Goal: Transaction & Acquisition: Book appointment/travel/reservation

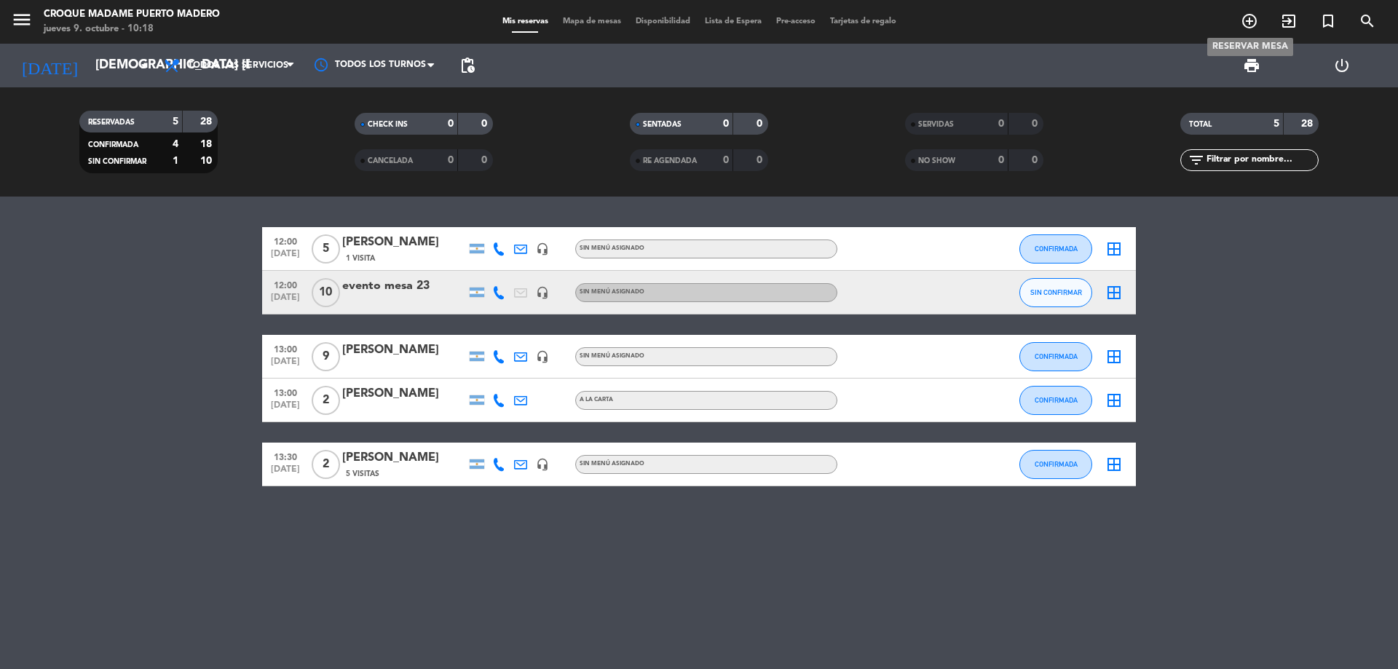
click at [1247, 21] on icon "add_circle_outline" at bounding box center [1249, 20] width 17 height 17
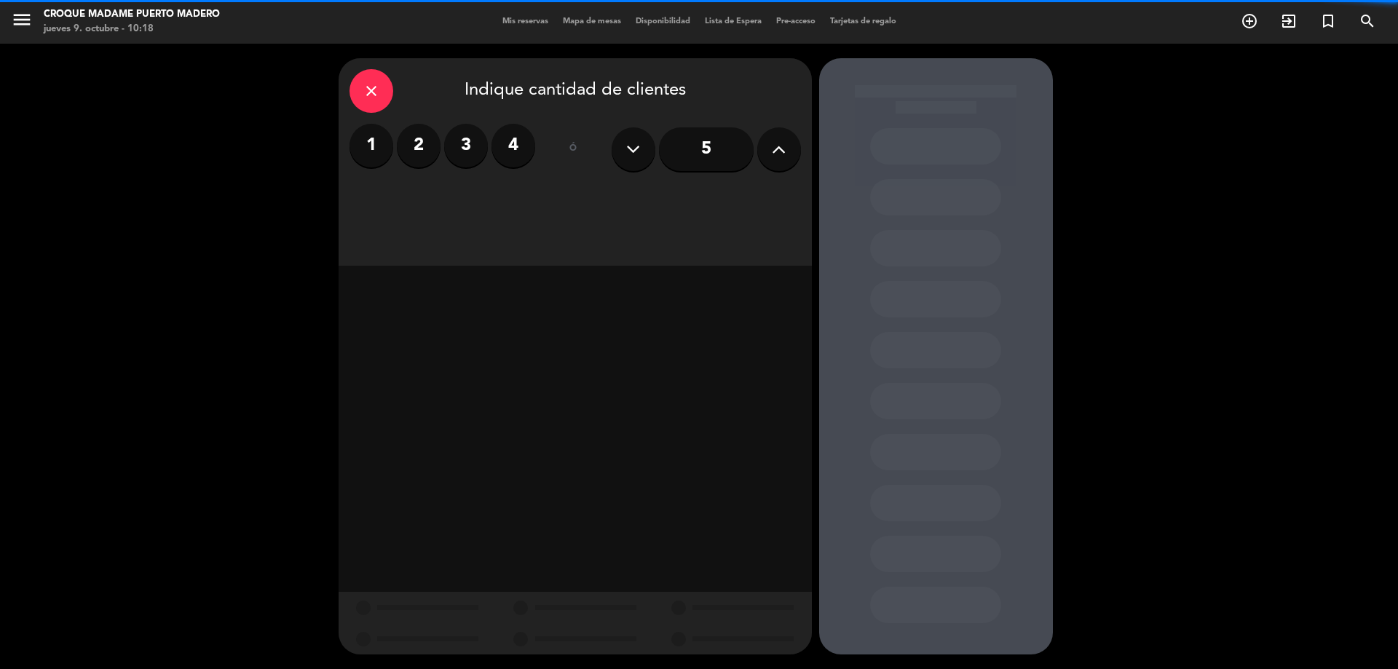
click at [757, 163] on div "5" at bounding box center [706, 149] width 189 height 51
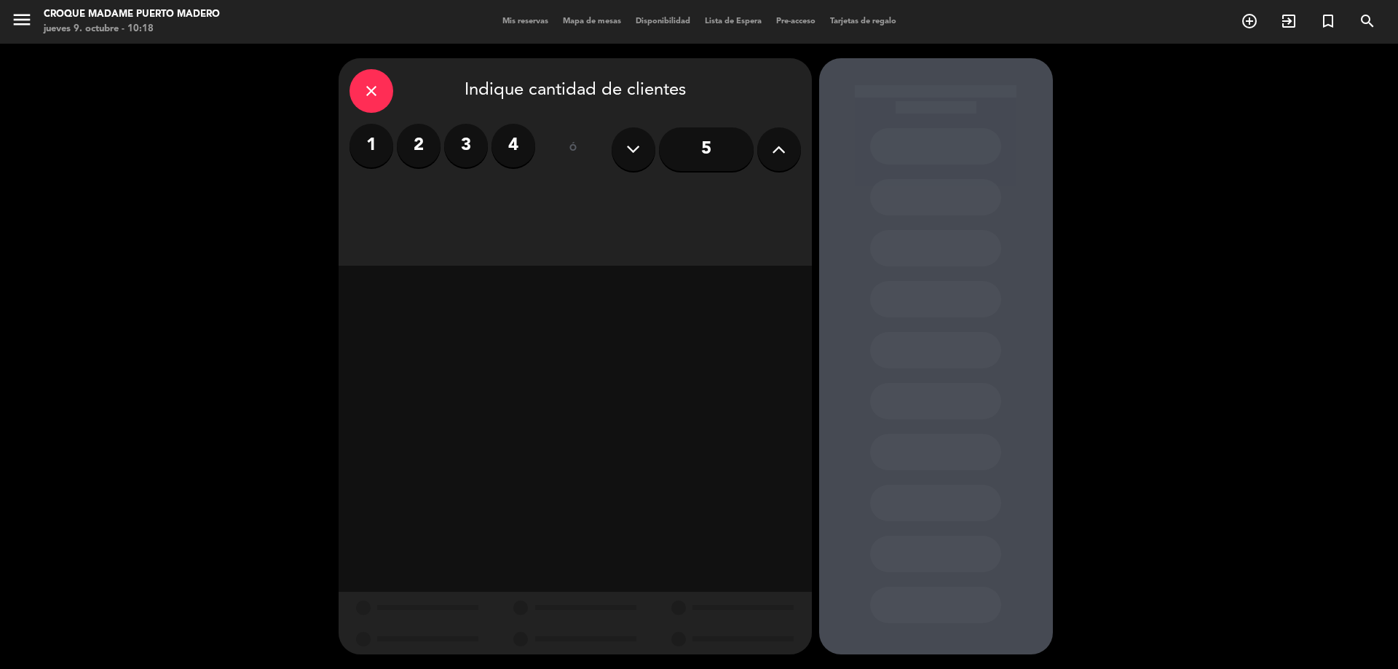
drag, startPoint x: 759, startPoint y: 163, endPoint x: 792, endPoint y: 150, distance: 36.0
click at [765, 160] on div "5" at bounding box center [706, 149] width 189 height 51
click at [792, 150] on button at bounding box center [779, 149] width 44 height 44
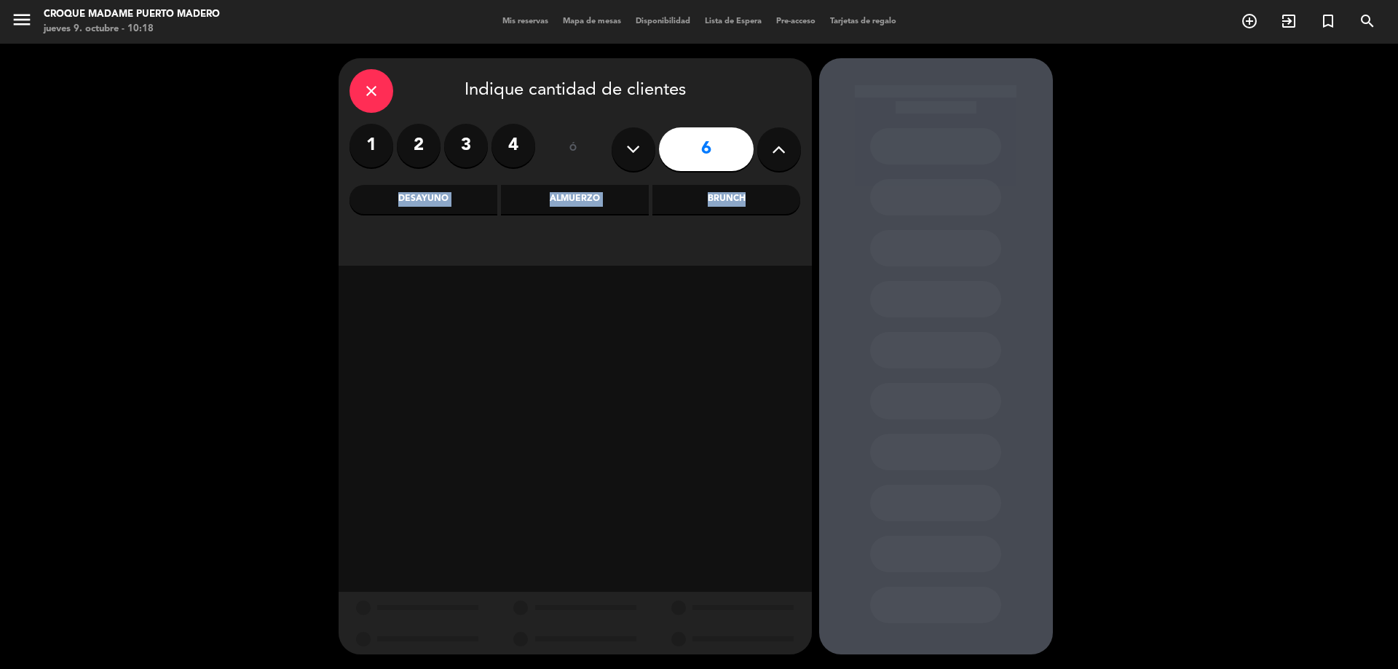
click at [792, 150] on button at bounding box center [779, 149] width 44 height 44
click at [781, 150] on icon at bounding box center [779, 149] width 14 height 22
type input "8"
click at [572, 200] on div "Almuerzo" at bounding box center [575, 199] width 148 height 29
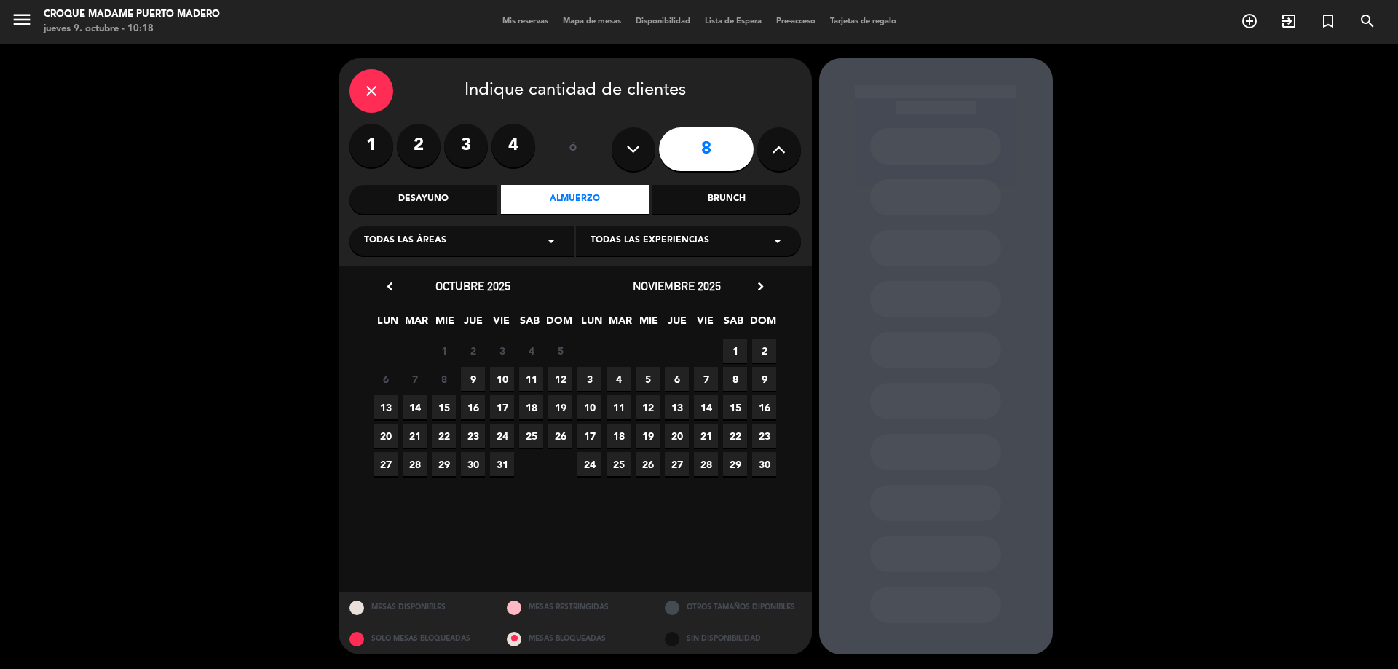
click at [466, 380] on span "9" at bounding box center [473, 379] width 24 height 24
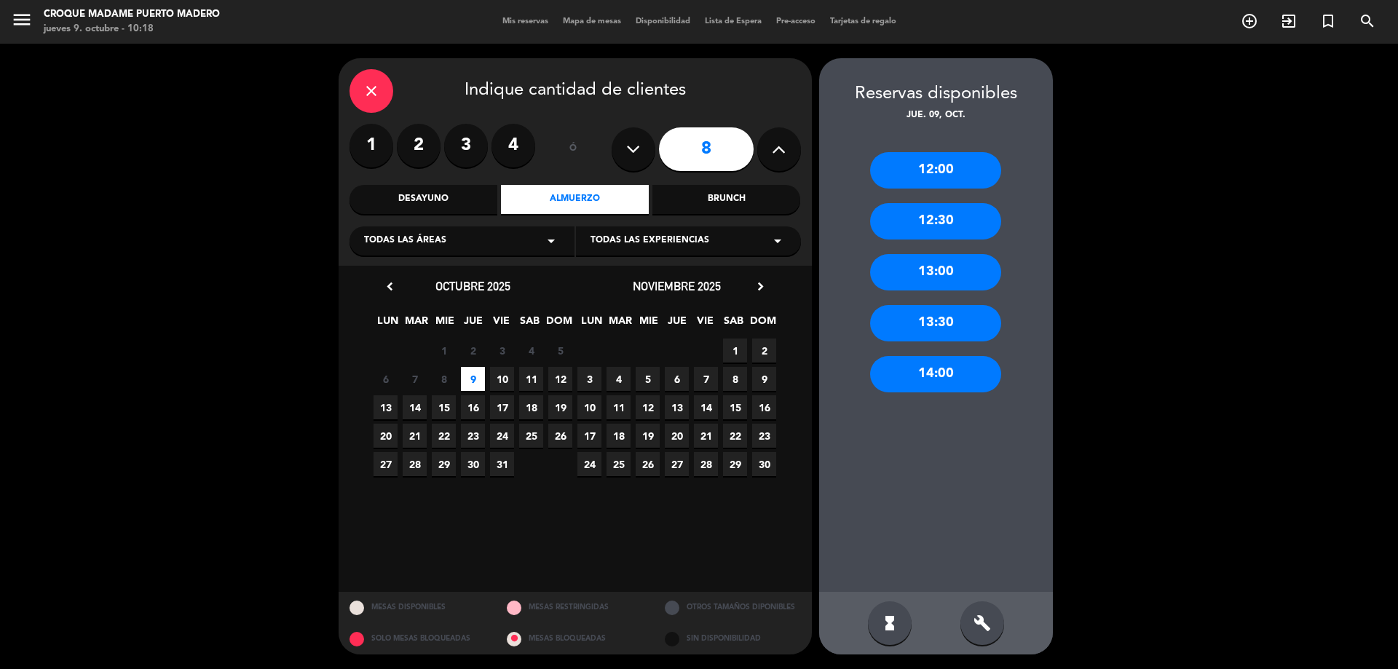
click at [950, 266] on div "13:00" at bounding box center [935, 272] width 131 height 36
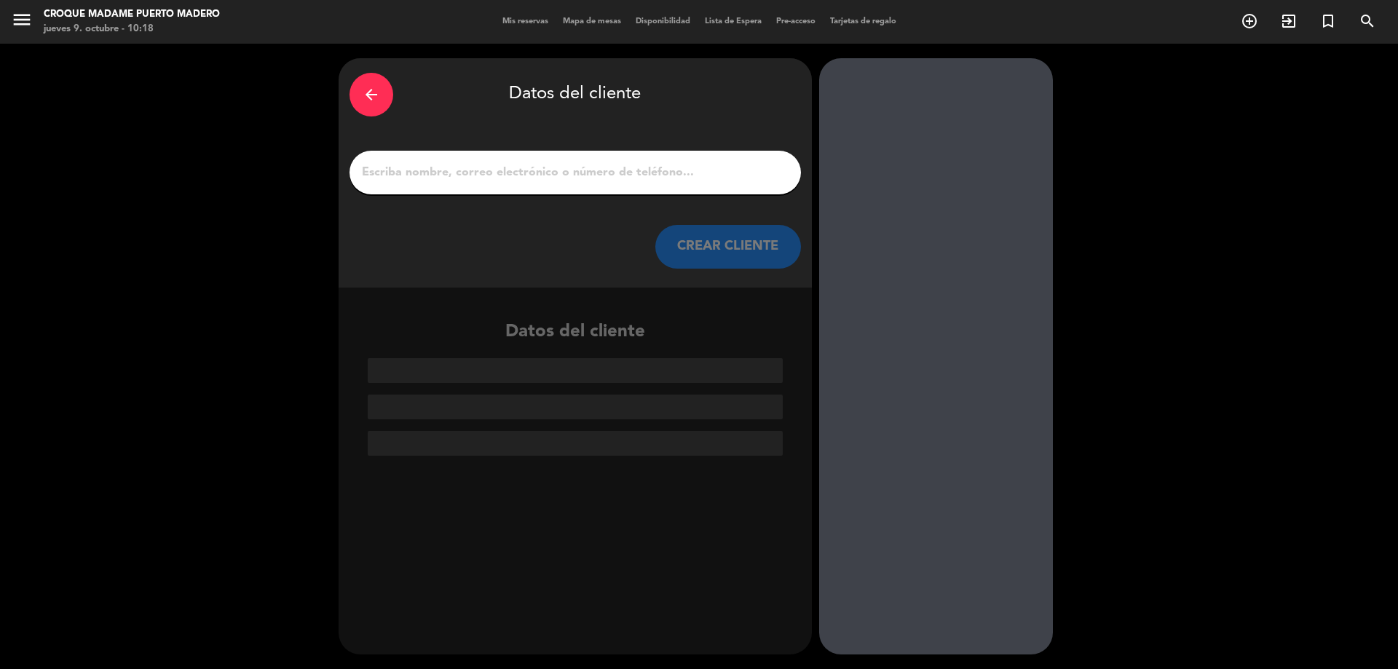
click at [486, 168] on input "1" at bounding box center [575, 172] width 430 height 20
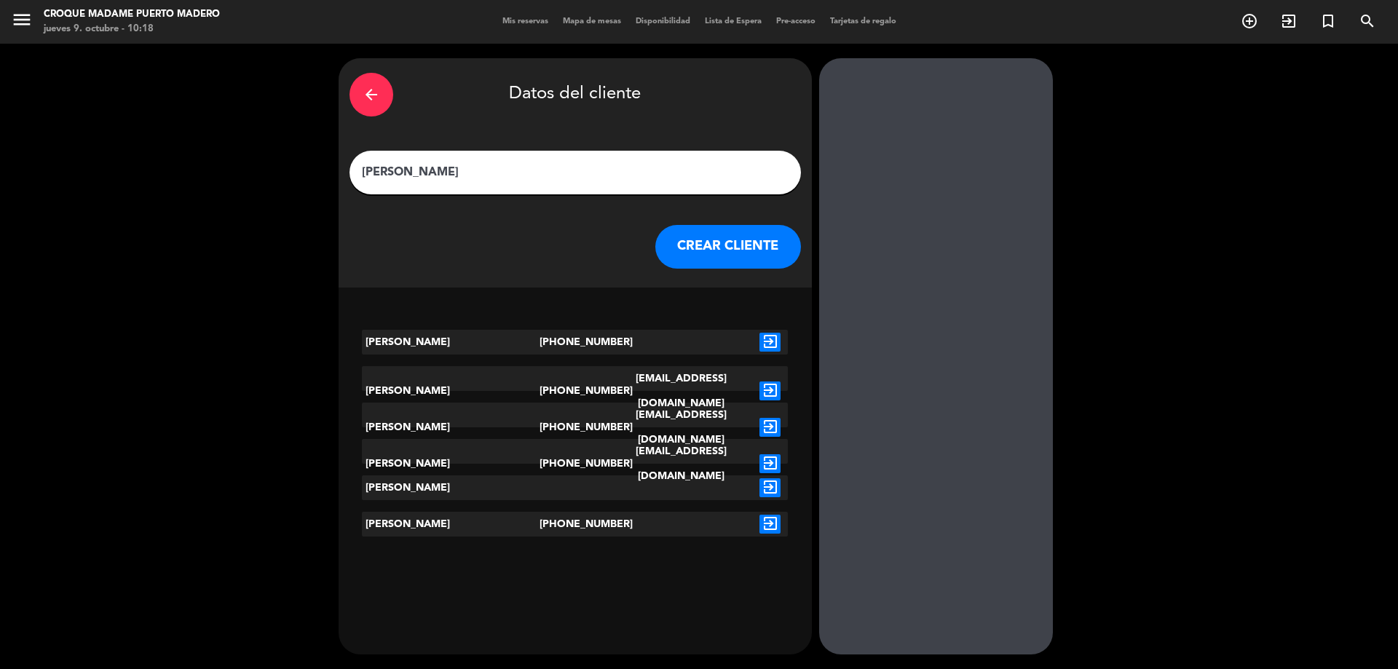
type input "[PERSON_NAME]"
click at [727, 257] on button "CREAR CLIENTE" at bounding box center [728, 247] width 146 height 44
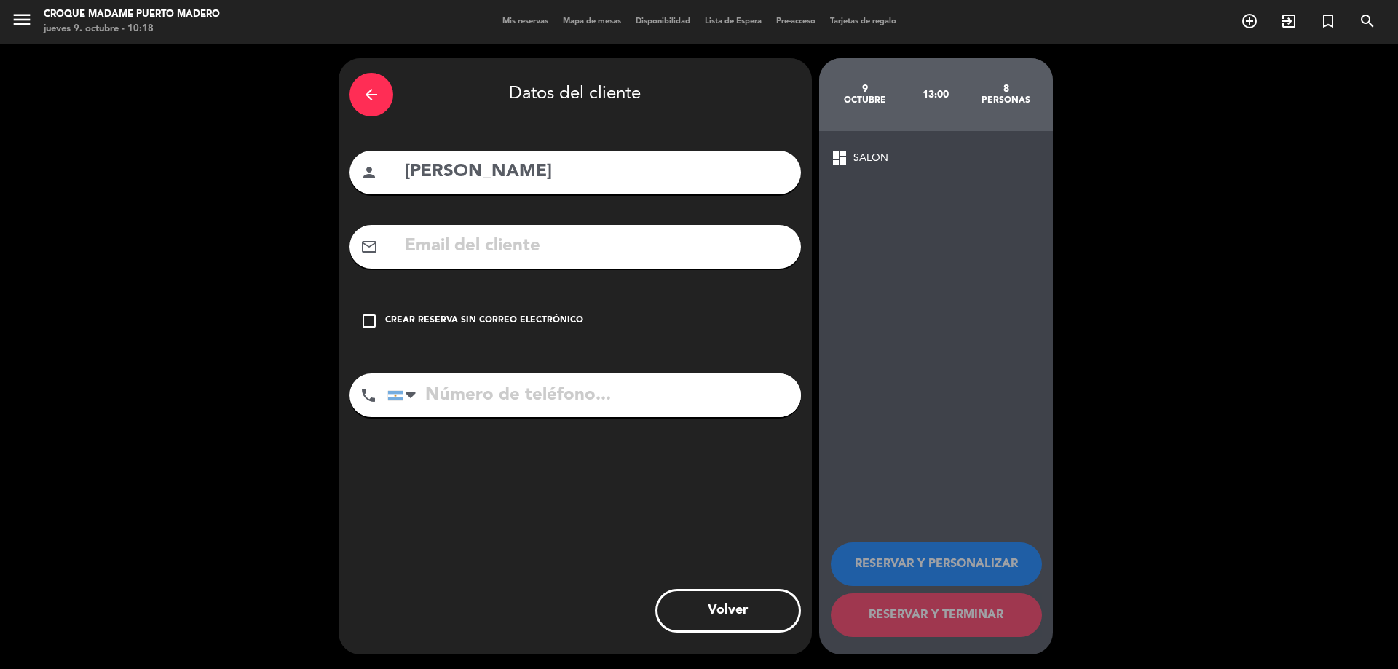
click at [499, 393] on input "tel" at bounding box center [594, 396] width 414 height 44
type input "1122459252"
click at [371, 318] on icon "check_box_outline_blank" at bounding box center [368, 320] width 17 height 17
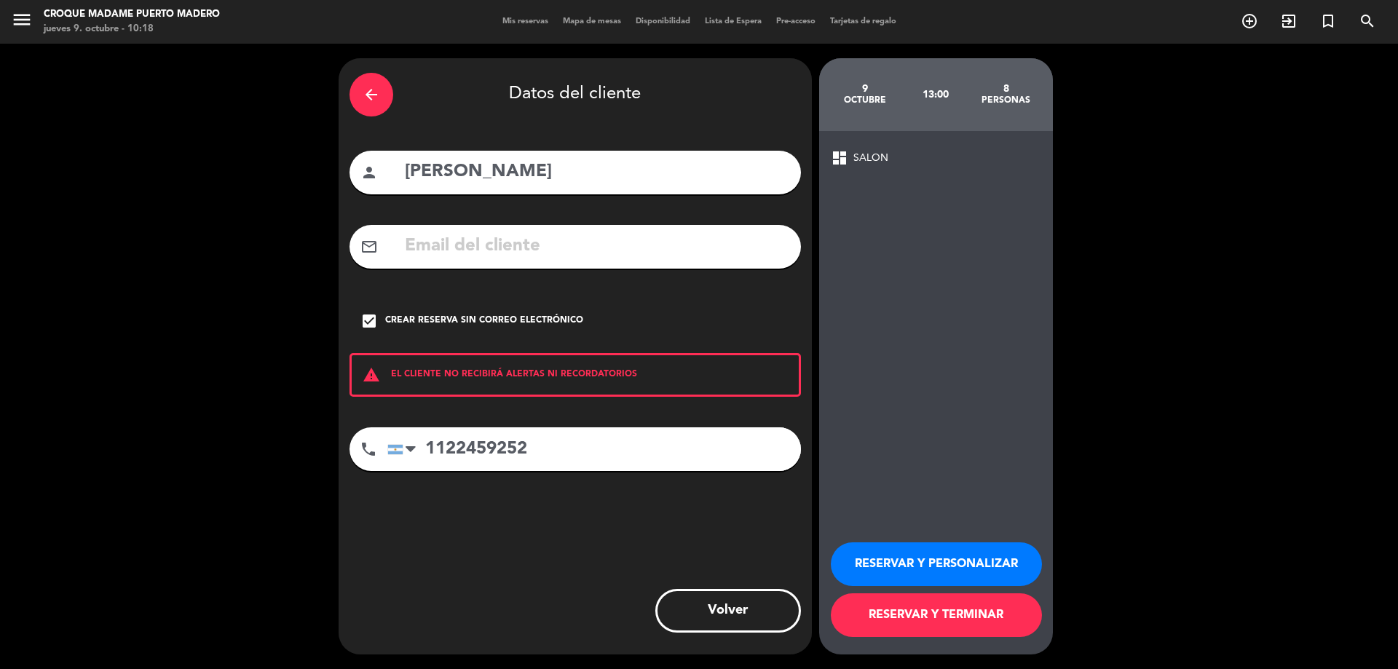
click at [912, 604] on button "RESERVAR Y TERMINAR" at bounding box center [936, 616] width 211 height 44
